Goal: Navigation & Orientation: Find specific page/section

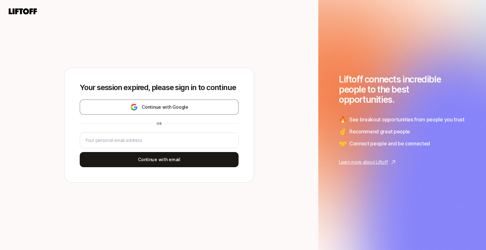
click at [27, 12] on icon at bounding box center [23, 11] width 28 height 6
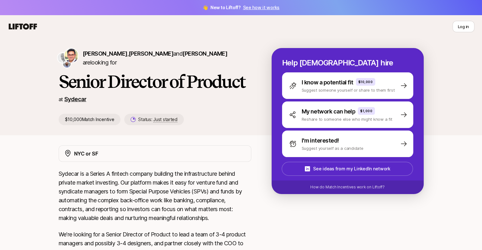
click at [72, 101] on link "Sydecar" at bounding box center [75, 99] width 22 height 7
